Goal: Communication & Community: Ask a question

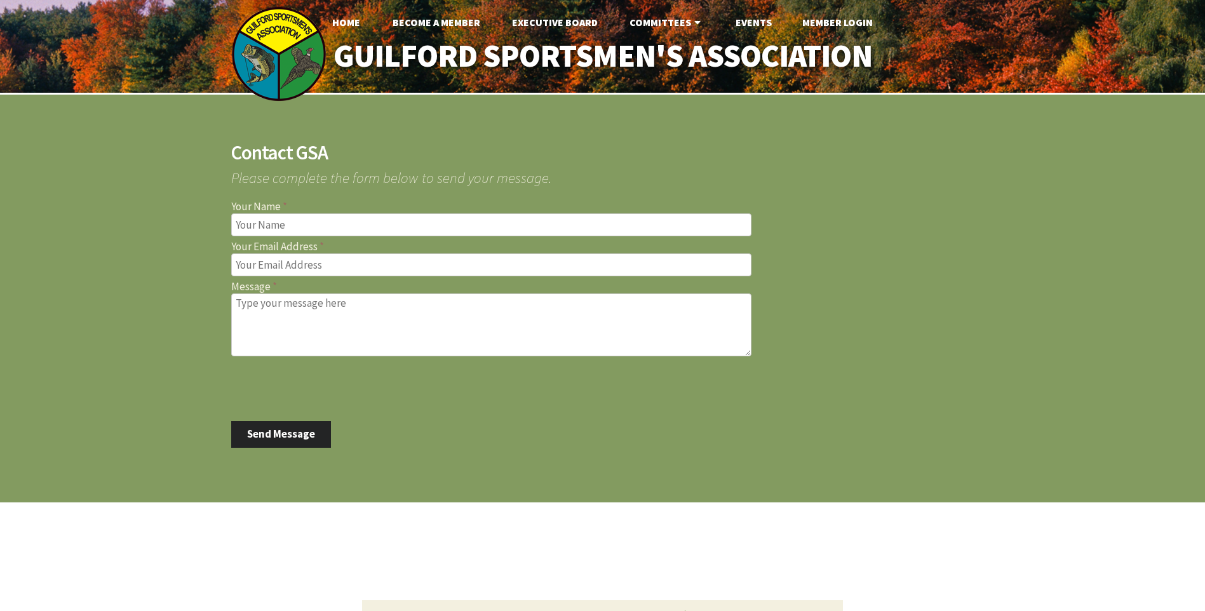
click at [311, 229] on input "Your Name" at bounding box center [491, 224] width 520 height 23
type input "Joshua Helder"
click at [287, 273] on input "Your Email Address" at bounding box center [491, 264] width 520 height 23
type input "jhelder@tkghunt.com"
click at [344, 316] on textarea "Message" at bounding box center [491, 324] width 520 height 63
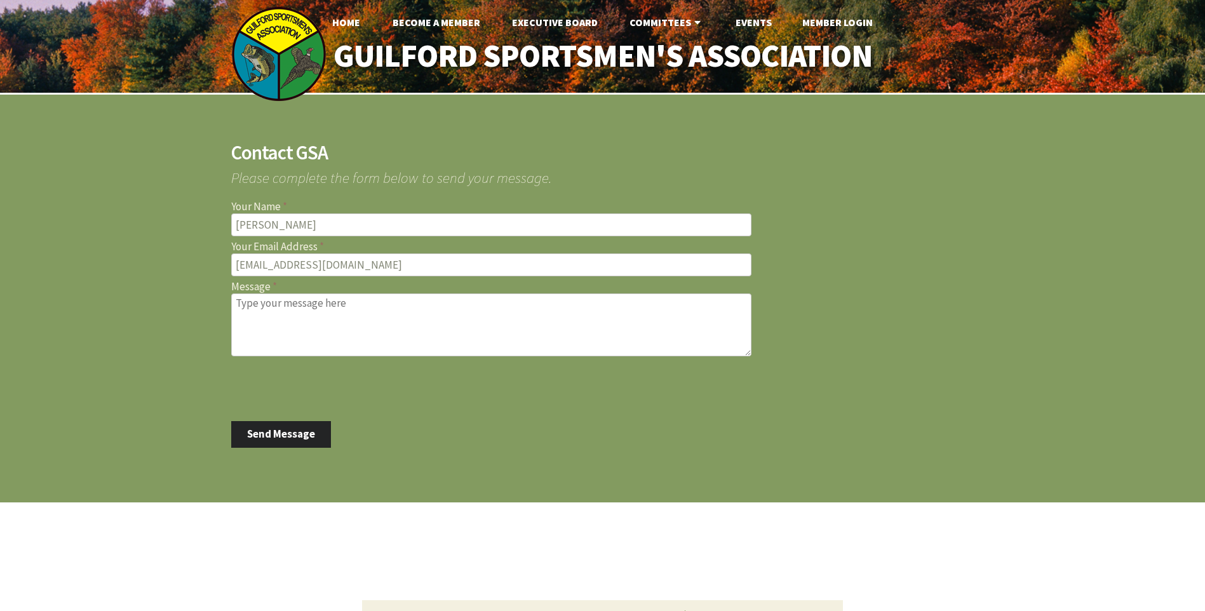
paste textarea "My Name is Josh Helder and I work for Federal and Remington Ammunition. I wante…"
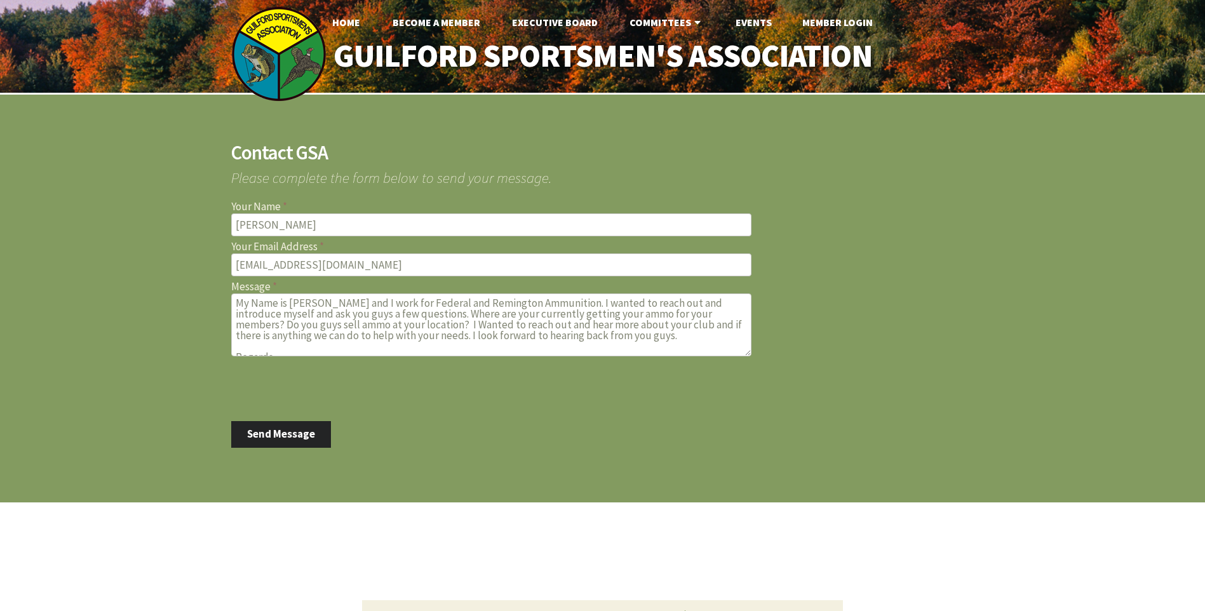
scroll to position [41, 0]
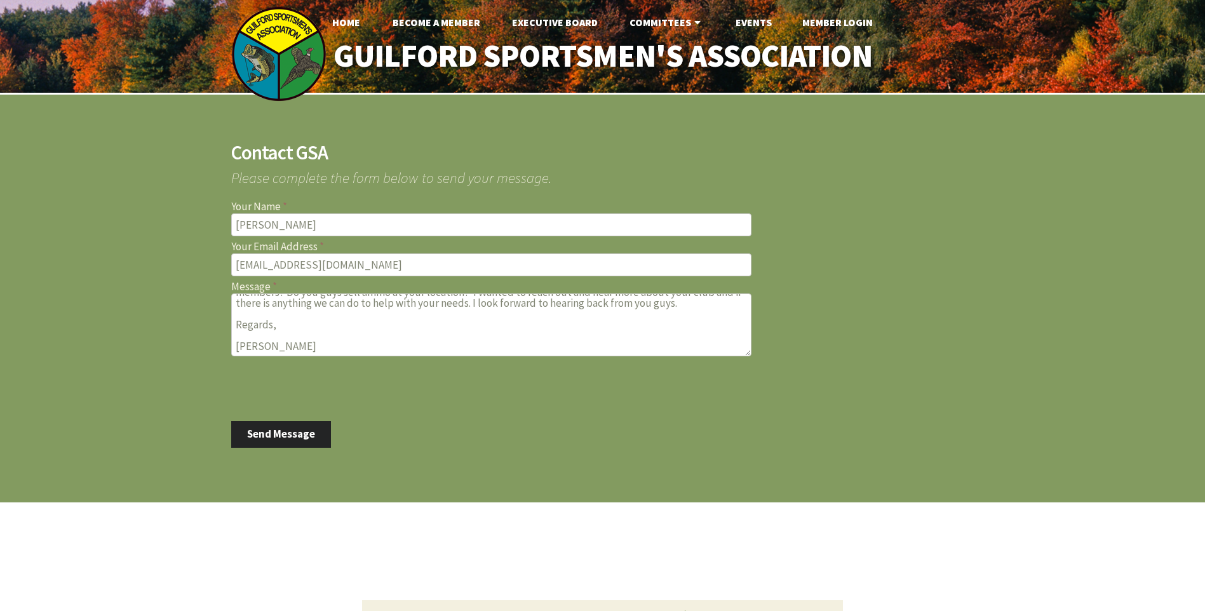
type textarea "My Name is Josh Helder and I work for Federal and Remington Ammunition. I wante…"
click at [279, 433] on button "Send Message" at bounding box center [281, 434] width 100 height 27
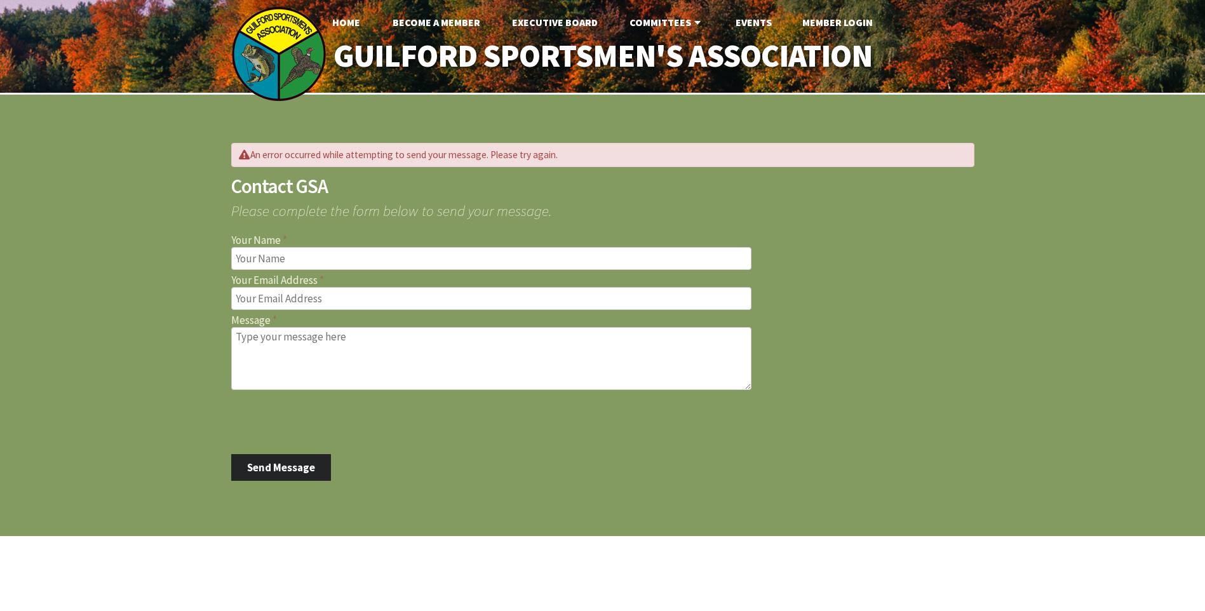
click at [307, 347] on textarea "Message" at bounding box center [491, 358] width 520 height 63
click at [293, 345] on textarea "Message" at bounding box center [491, 358] width 520 height 63
paste textarea "My Name is [PERSON_NAME] and I work for Federal and Remington Ammunition. I wan…"
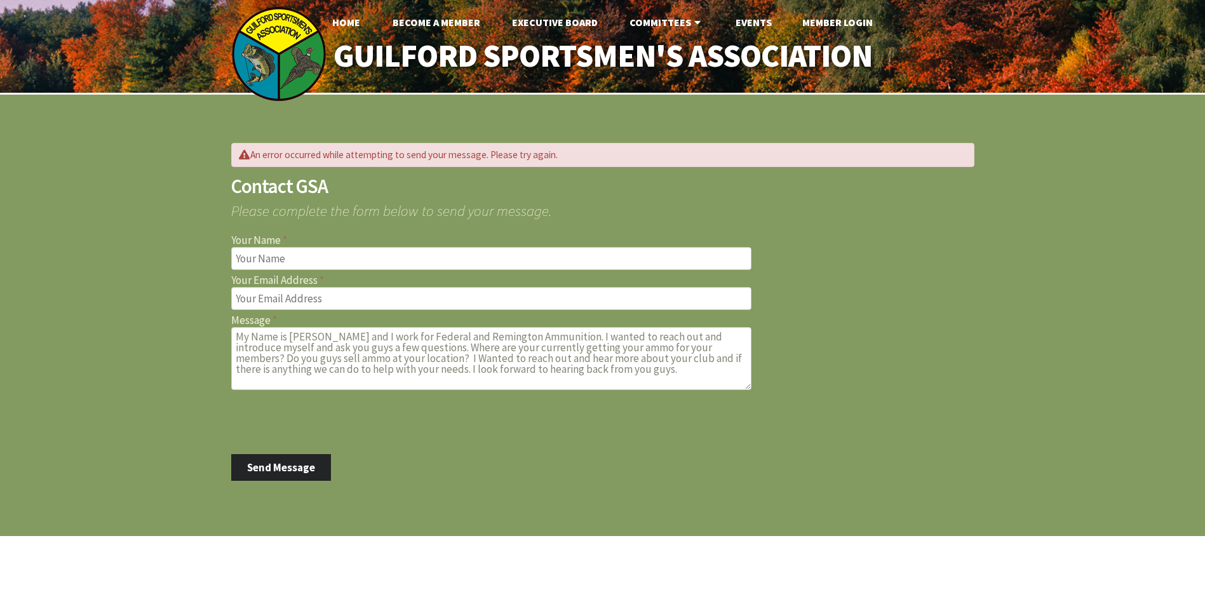
type textarea "My Name is [PERSON_NAME] and I work for Federal and Remington Ammunition. I wan…"
click at [301, 297] on input "Your Email Address" at bounding box center [491, 298] width 520 height 23
type input "[EMAIL_ADDRESS][DOMAIN_NAME]"
type input "[PERSON_NAME]"
click at [276, 467] on button "Send Message" at bounding box center [281, 467] width 100 height 27
